Goal: Information Seeking & Learning: Learn about a topic

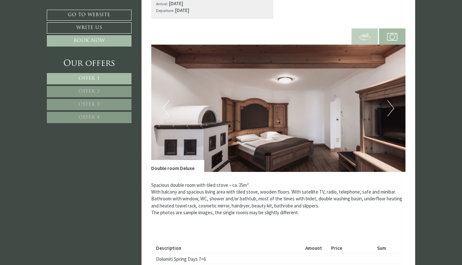
scroll to position [1450, 0]
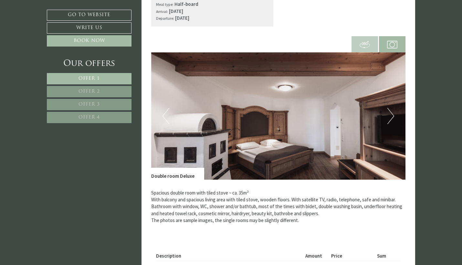
click at [390, 108] on button "Next" at bounding box center [391, 116] width 7 height 16
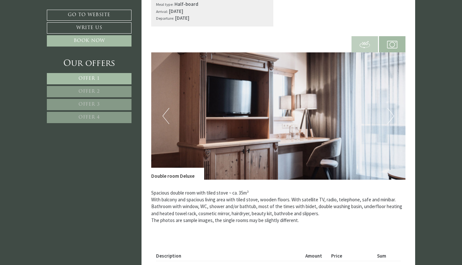
click at [390, 108] on button "Next" at bounding box center [391, 116] width 7 height 16
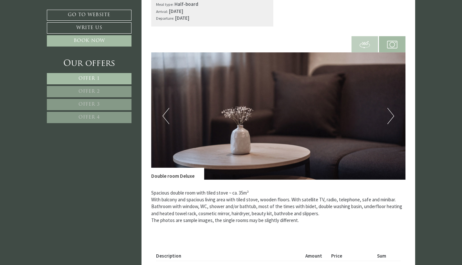
click at [390, 108] on button "Next" at bounding box center [391, 116] width 7 height 16
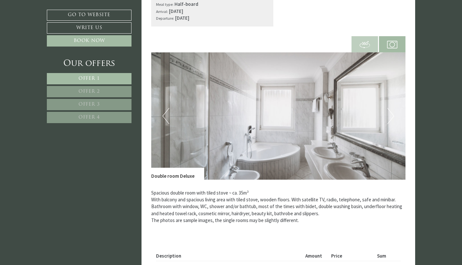
click at [390, 108] on button "Next" at bounding box center [391, 116] width 7 height 16
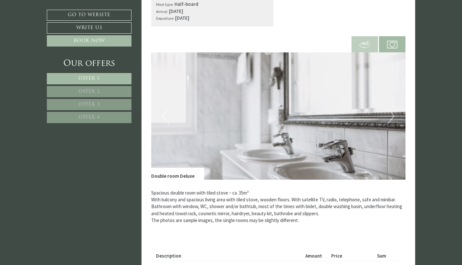
click at [390, 108] on button "Next" at bounding box center [391, 116] width 7 height 16
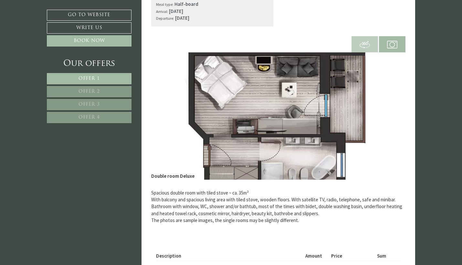
click at [390, 108] on button "Next" at bounding box center [391, 116] width 7 height 16
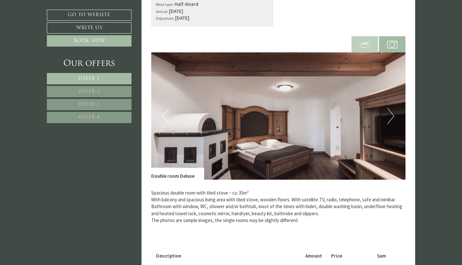
click at [390, 108] on button "Next" at bounding box center [391, 116] width 7 height 16
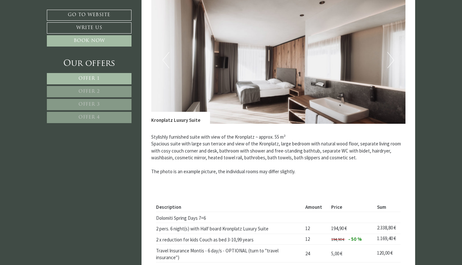
scroll to position [957, 0]
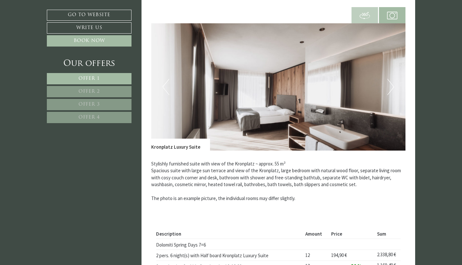
click at [393, 79] on button "Next" at bounding box center [391, 87] width 7 height 16
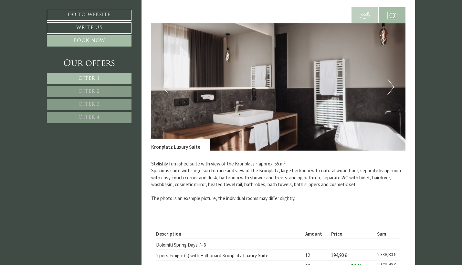
click at [393, 79] on button "Next" at bounding box center [391, 87] width 7 height 16
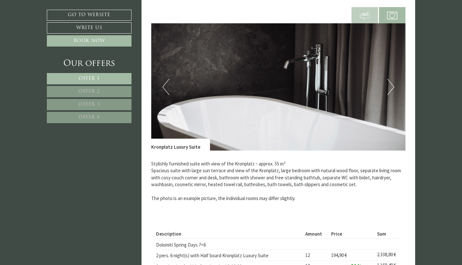
click at [393, 79] on button "Next" at bounding box center [391, 87] width 7 height 16
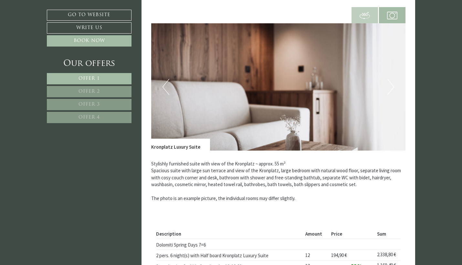
click at [393, 79] on button "Next" at bounding box center [391, 87] width 7 height 16
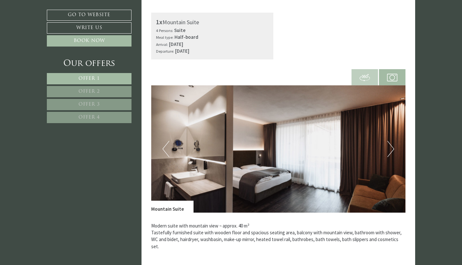
scroll to position [381, 0]
click at [390, 152] on button "Next" at bounding box center [391, 149] width 7 height 16
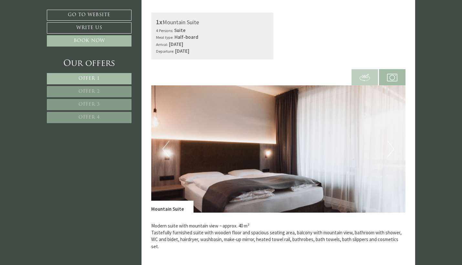
click at [390, 152] on button "Next" at bounding box center [391, 149] width 7 height 16
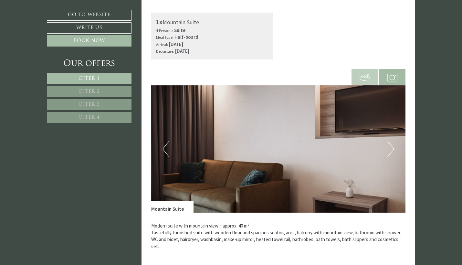
click at [390, 152] on button "Next" at bounding box center [391, 149] width 7 height 16
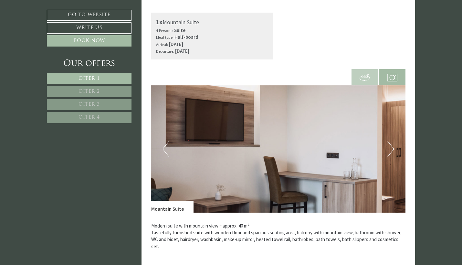
click at [390, 152] on button "Next" at bounding box center [391, 149] width 7 height 16
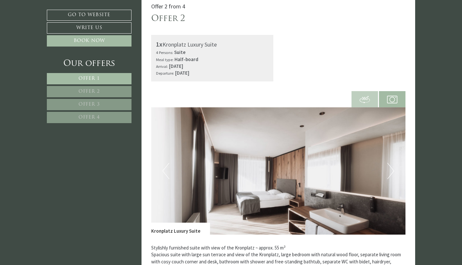
scroll to position [928, 0]
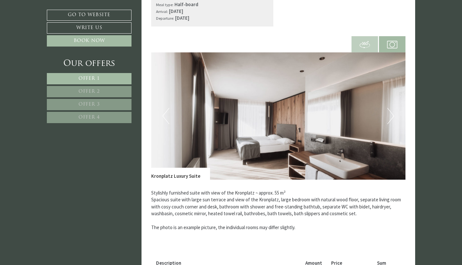
click at [394, 100] on img at bounding box center [278, 115] width 255 height 127
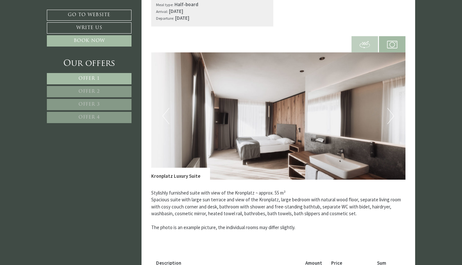
click at [391, 111] on button "Next" at bounding box center [391, 116] width 7 height 16
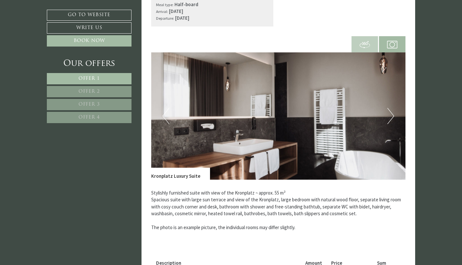
click at [391, 111] on button "Next" at bounding box center [391, 116] width 7 height 16
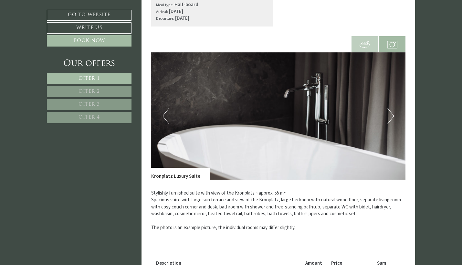
click at [391, 111] on button "Next" at bounding box center [391, 116] width 7 height 16
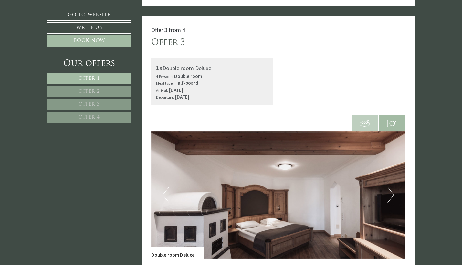
scroll to position [1454, 0]
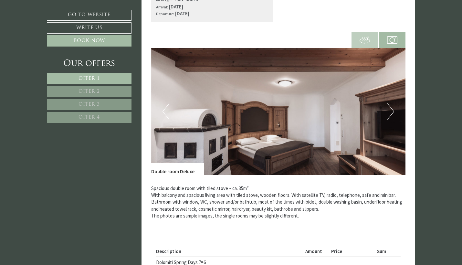
click at [391, 111] on img at bounding box center [278, 111] width 255 height 127
click at [390, 103] on button "Next" at bounding box center [391, 111] width 7 height 16
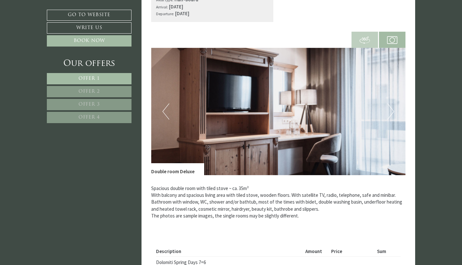
click at [390, 103] on button "Next" at bounding box center [391, 111] width 7 height 16
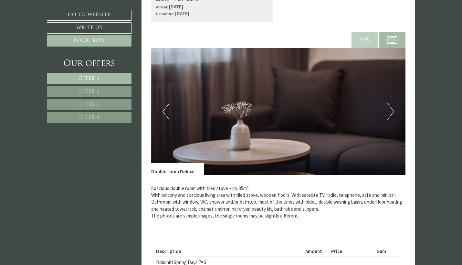
click at [390, 103] on button "Next" at bounding box center [391, 111] width 7 height 16
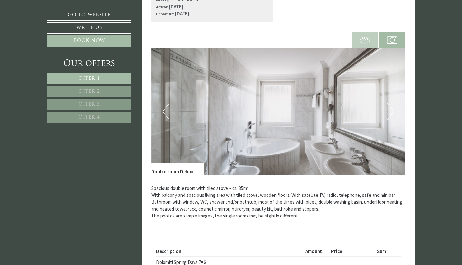
click at [390, 103] on button "Next" at bounding box center [391, 111] width 7 height 16
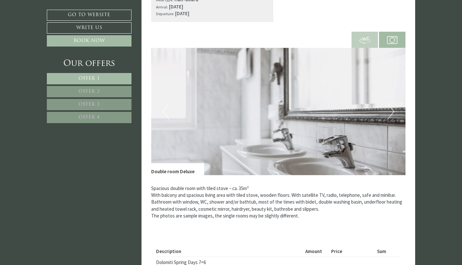
click at [390, 103] on button "Next" at bounding box center [391, 111] width 7 height 16
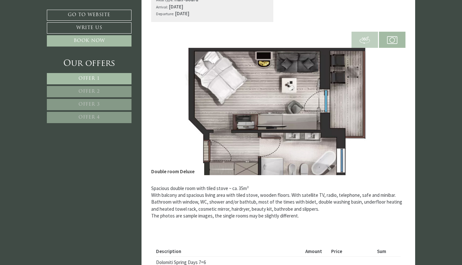
click at [390, 103] on button "Next" at bounding box center [391, 111] width 7 height 16
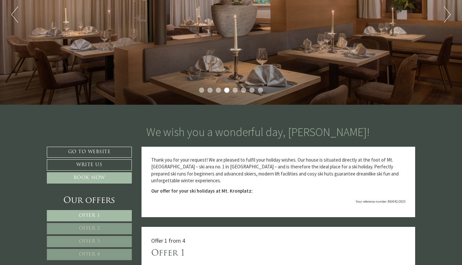
scroll to position [166, 0]
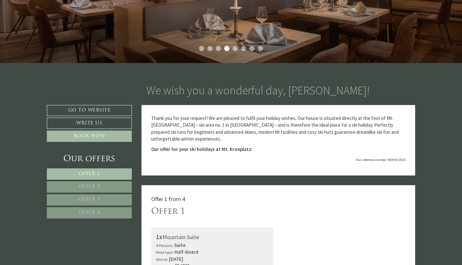
click at [102, 211] on link "Offer 4" at bounding box center [89, 212] width 85 height 11
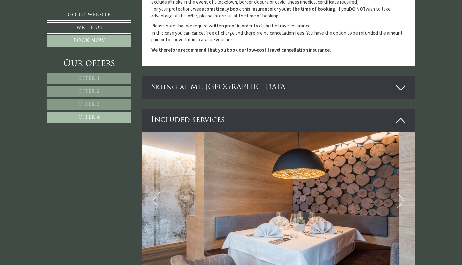
scroll to position [990, 0]
click at [190, 85] on div "Skiing at Mt. Kronplatz" at bounding box center [279, 87] width 274 height 23
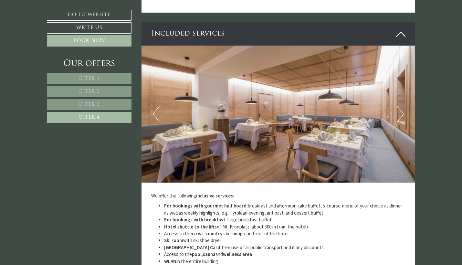
scroll to position [1351, 0]
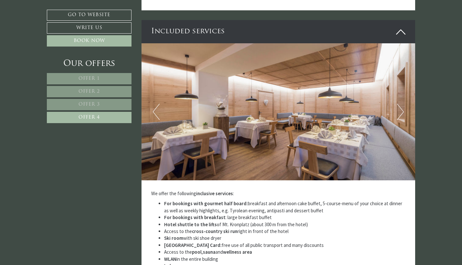
click at [395, 95] on img at bounding box center [279, 111] width 274 height 137
click at [402, 104] on button "Next" at bounding box center [400, 112] width 7 height 16
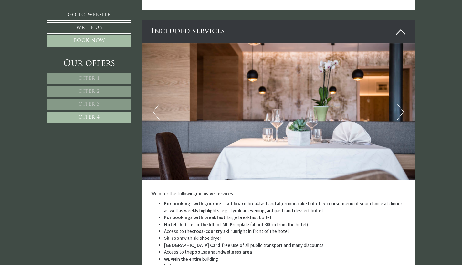
click at [402, 104] on button "Next" at bounding box center [400, 112] width 7 height 16
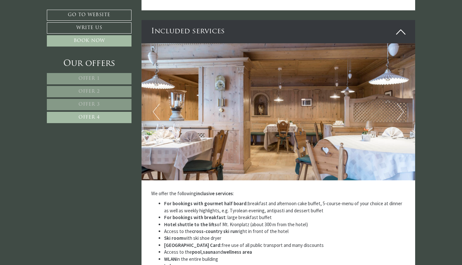
click at [402, 104] on button "Next" at bounding box center [400, 112] width 7 height 16
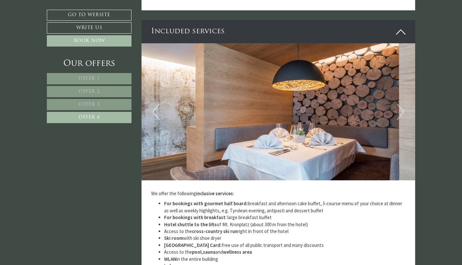
click at [402, 104] on button "Next" at bounding box center [400, 112] width 7 height 16
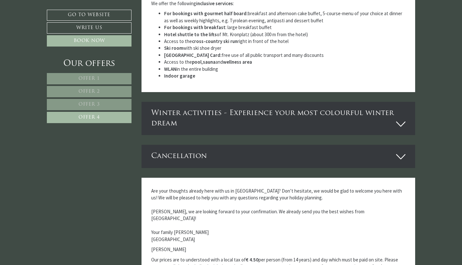
scroll to position [1541, 0]
click at [396, 119] on icon at bounding box center [400, 124] width 9 height 11
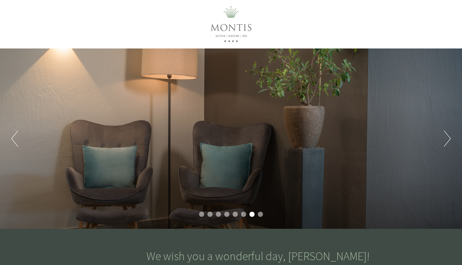
scroll to position [0, 0]
click at [222, 16] on div at bounding box center [231, 24] width 362 height 42
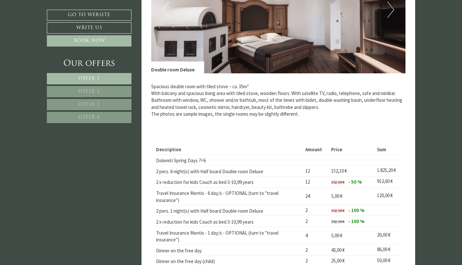
scroll to position [1556, 0]
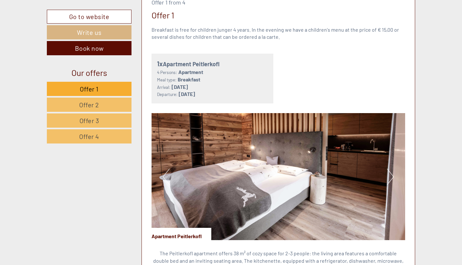
scroll to position [390, 0]
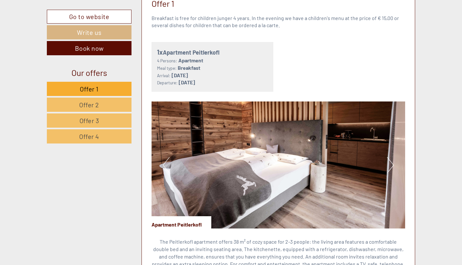
click at [386, 153] on img at bounding box center [279, 165] width 254 height 127
click at [392, 157] on button "Next" at bounding box center [390, 165] width 7 height 16
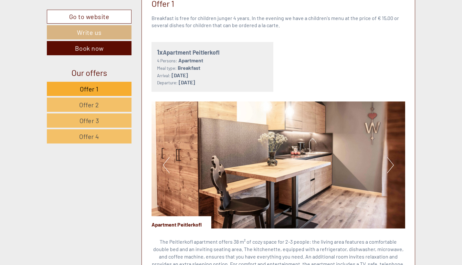
click at [392, 157] on button "Next" at bounding box center [390, 165] width 7 height 16
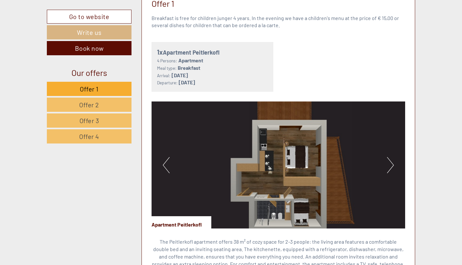
click at [392, 157] on button "Next" at bounding box center [390, 165] width 7 height 16
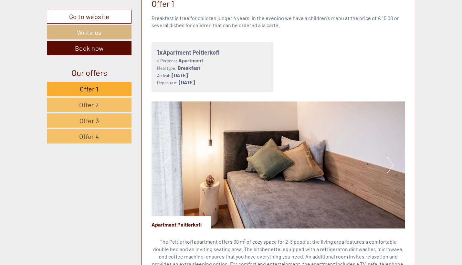
click at [392, 157] on button "Next" at bounding box center [390, 165] width 7 height 16
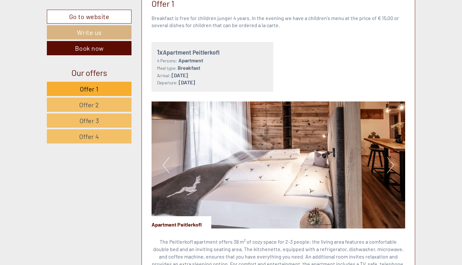
click at [392, 157] on button "Next" at bounding box center [390, 165] width 7 height 16
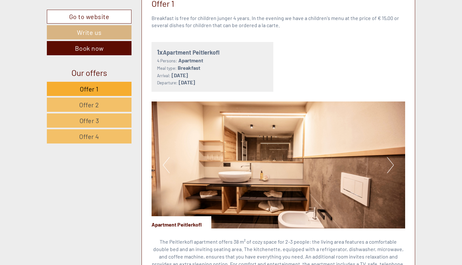
click at [392, 157] on button "Next" at bounding box center [390, 165] width 7 height 16
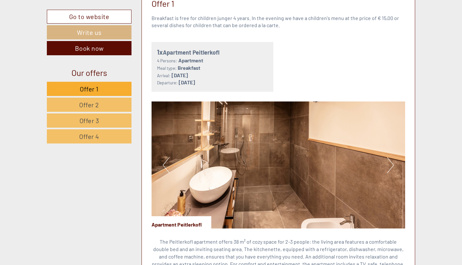
click at [392, 157] on button "Next" at bounding box center [390, 165] width 7 height 16
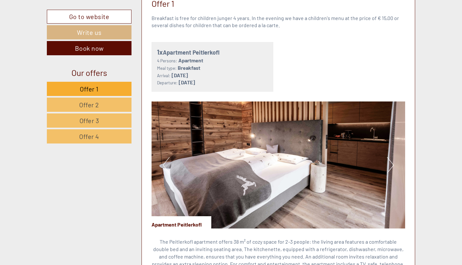
click at [392, 157] on button "Next" at bounding box center [390, 165] width 7 height 16
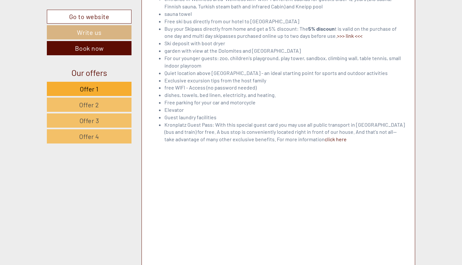
scroll to position [2266, 0]
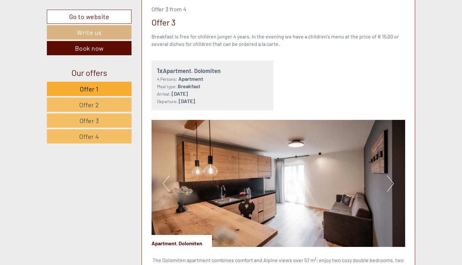
scroll to position [1468, 0]
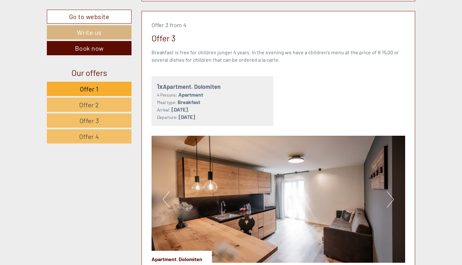
click at [278, 204] on img at bounding box center [279, 199] width 254 height 127
click at [388, 191] on button "Next" at bounding box center [390, 199] width 7 height 16
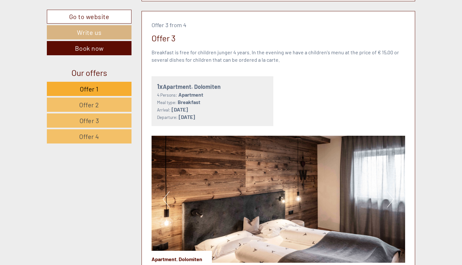
click at [389, 191] on button "Next" at bounding box center [390, 199] width 7 height 16
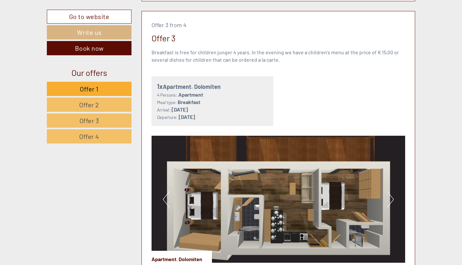
click at [389, 191] on button "Next" at bounding box center [390, 199] width 7 height 16
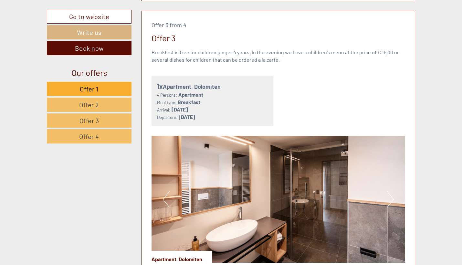
click at [389, 191] on button "Next" at bounding box center [390, 199] width 7 height 16
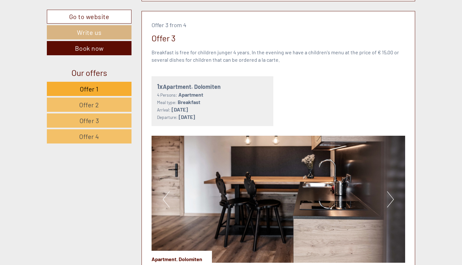
click at [389, 191] on button "Next" at bounding box center [390, 199] width 7 height 16
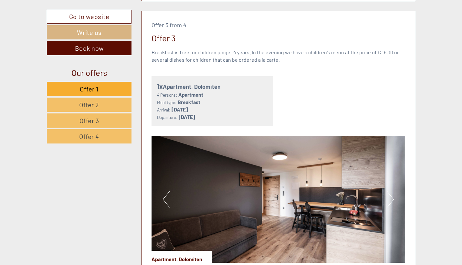
click at [389, 191] on button "Next" at bounding box center [390, 199] width 7 height 16
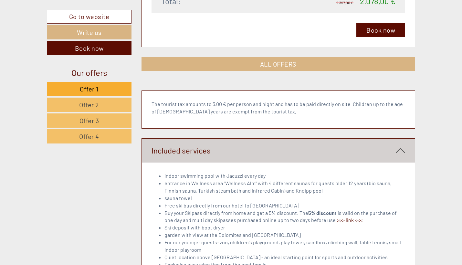
scroll to position [2007, 0]
